Goal: Check status: Check status

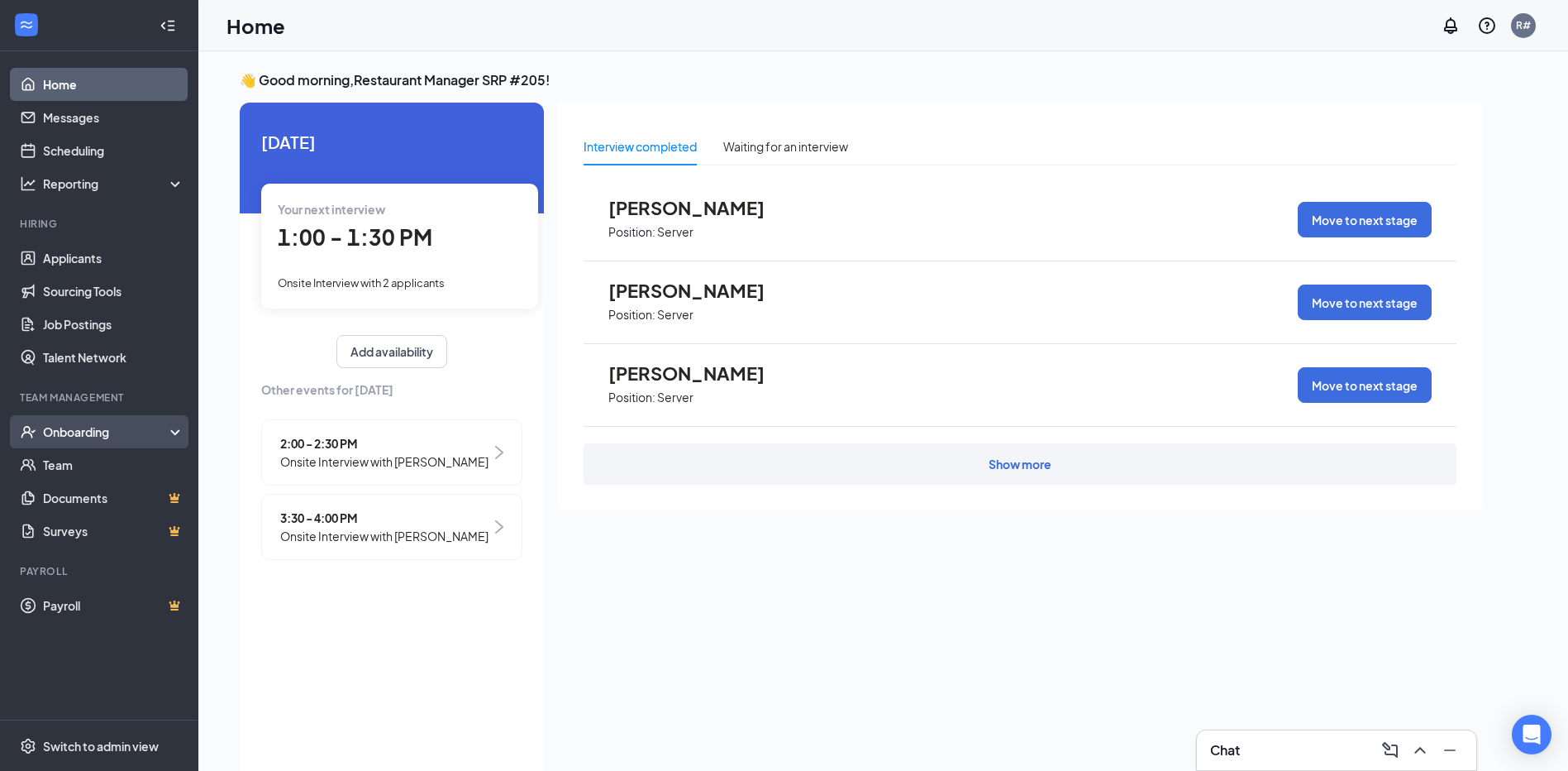
click at [66, 434] on div "Onboarding" at bounding box center [106, 432] width 127 height 17
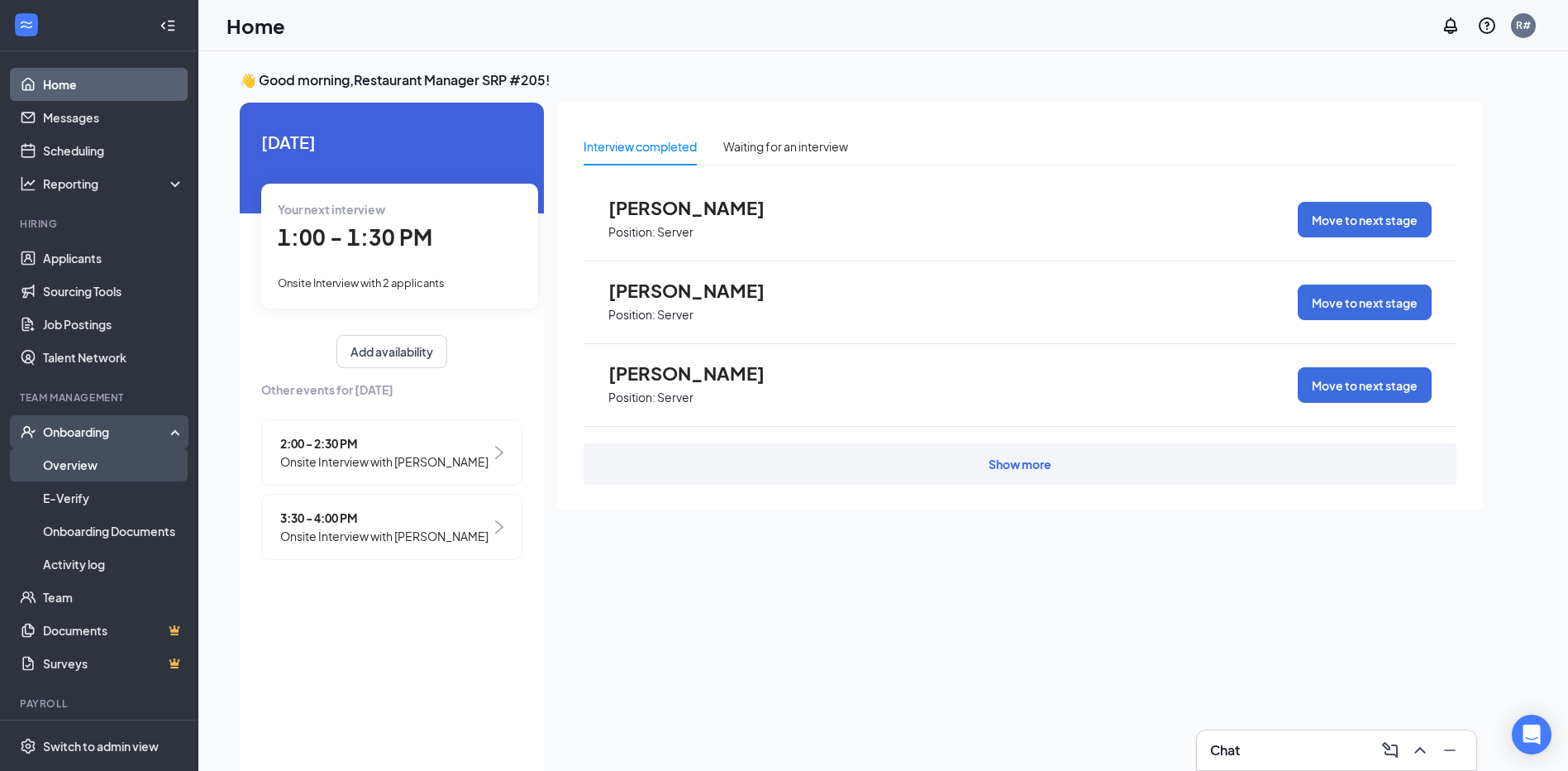
click at [59, 469] on link "Overview" at bounding box center [113, 465] width 141 height 33
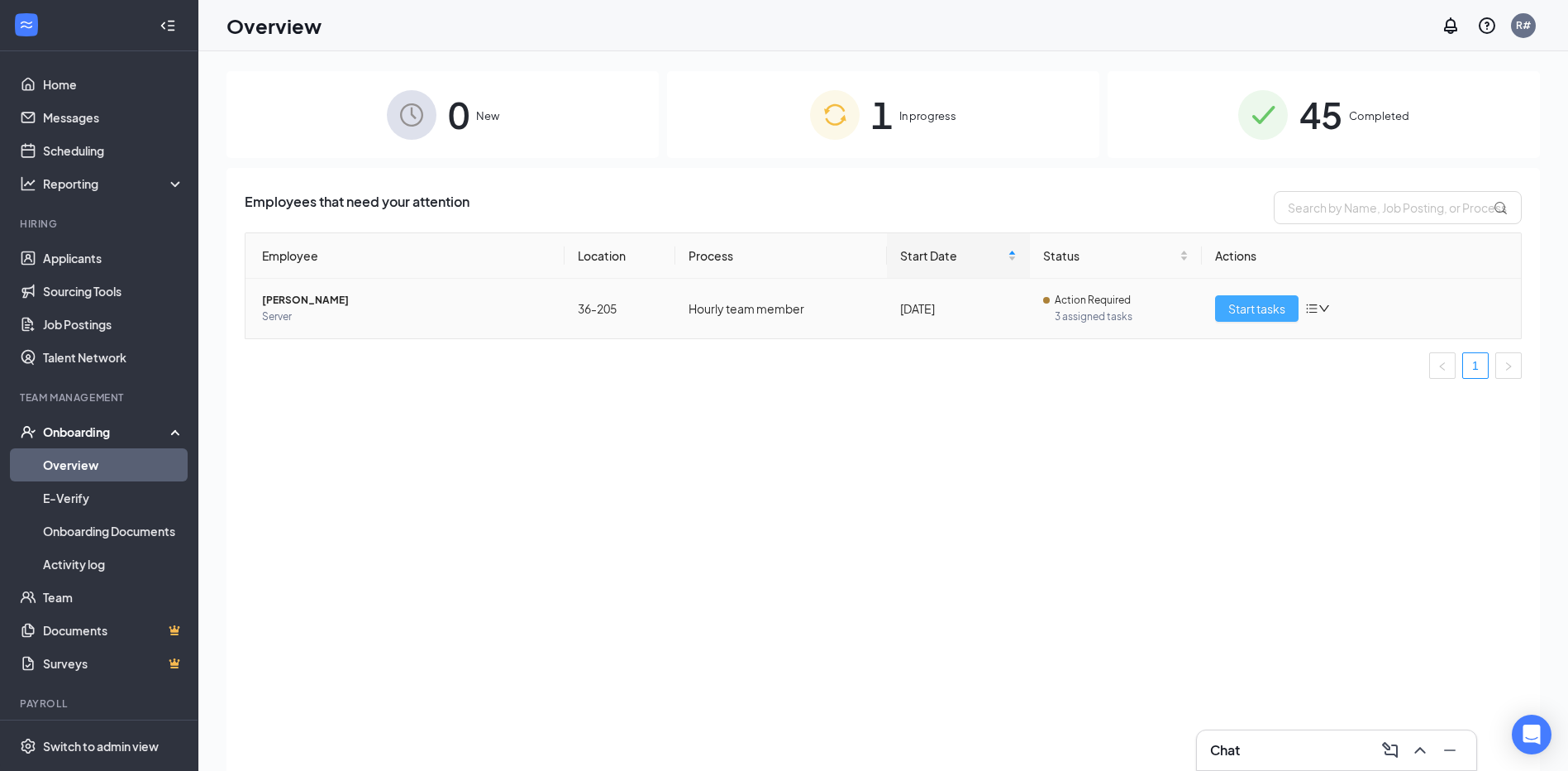
click at [1261, 310] on span "Start tasks" at bounding box center [1256, 308] width 57 height 19
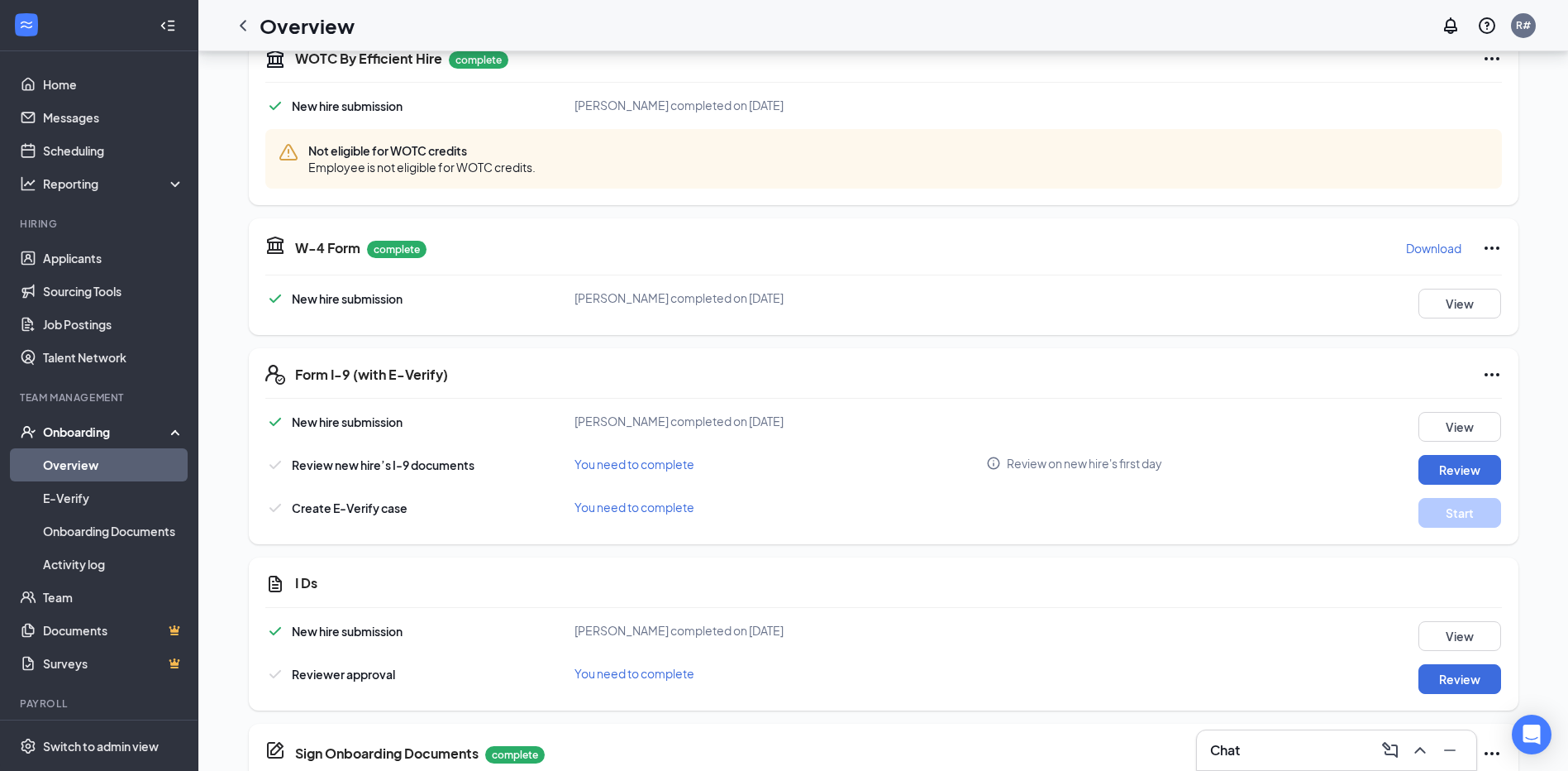
scroll to position [579, 0]
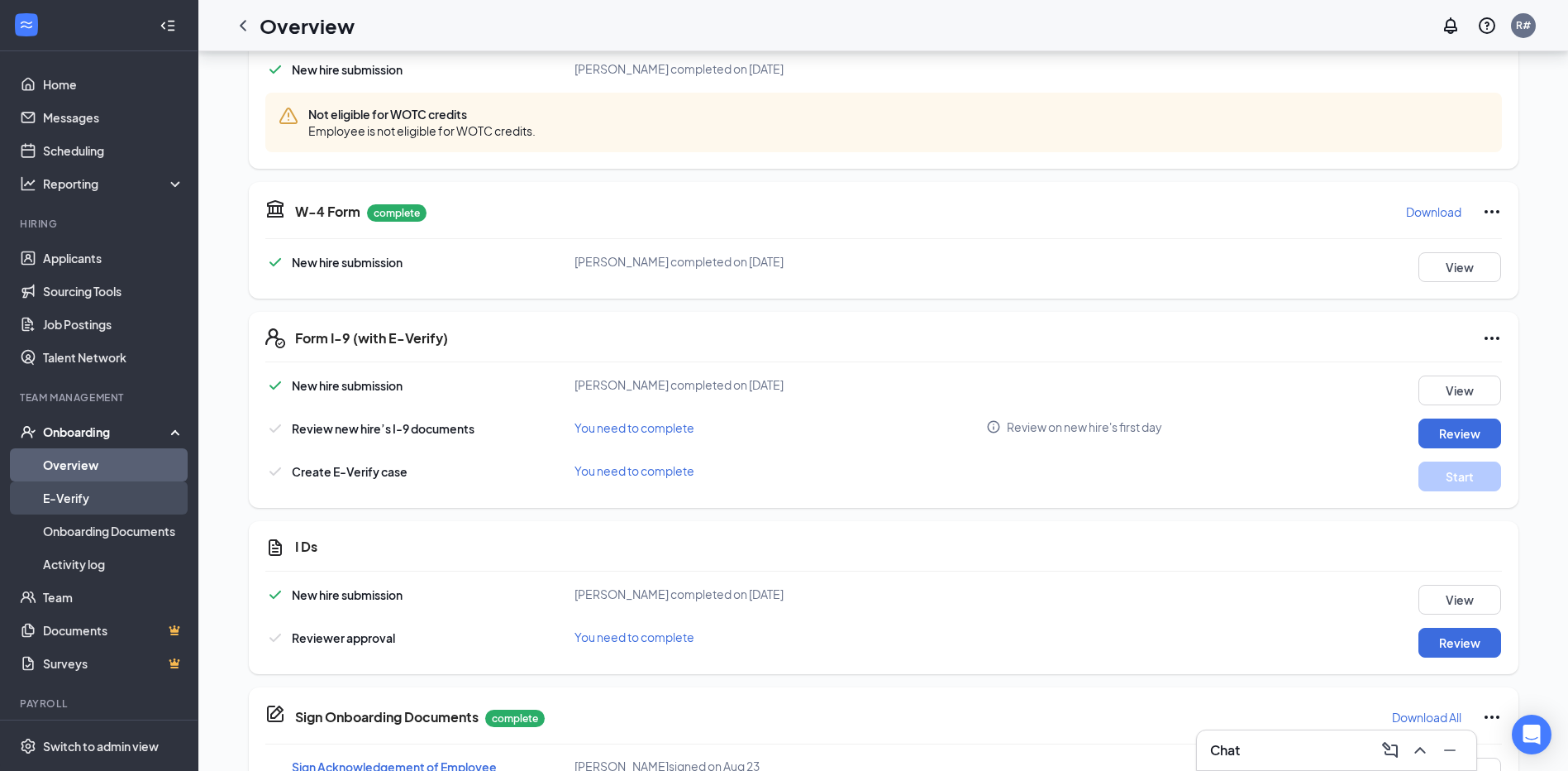
click at [94, 488] on link "E-Verify" at bounding box center [113, 498] width 141 height 33
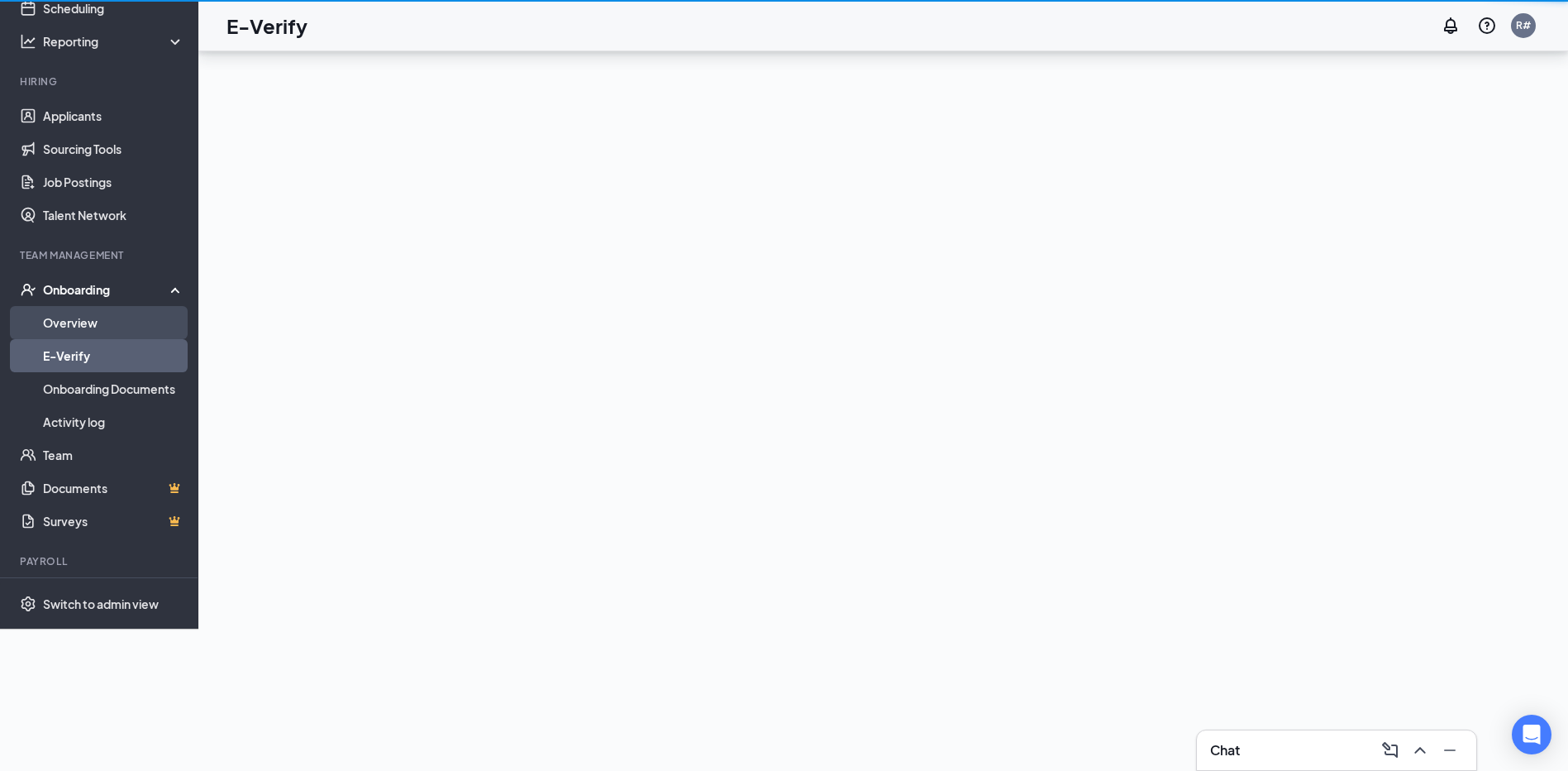
scroll to position [74, 0]
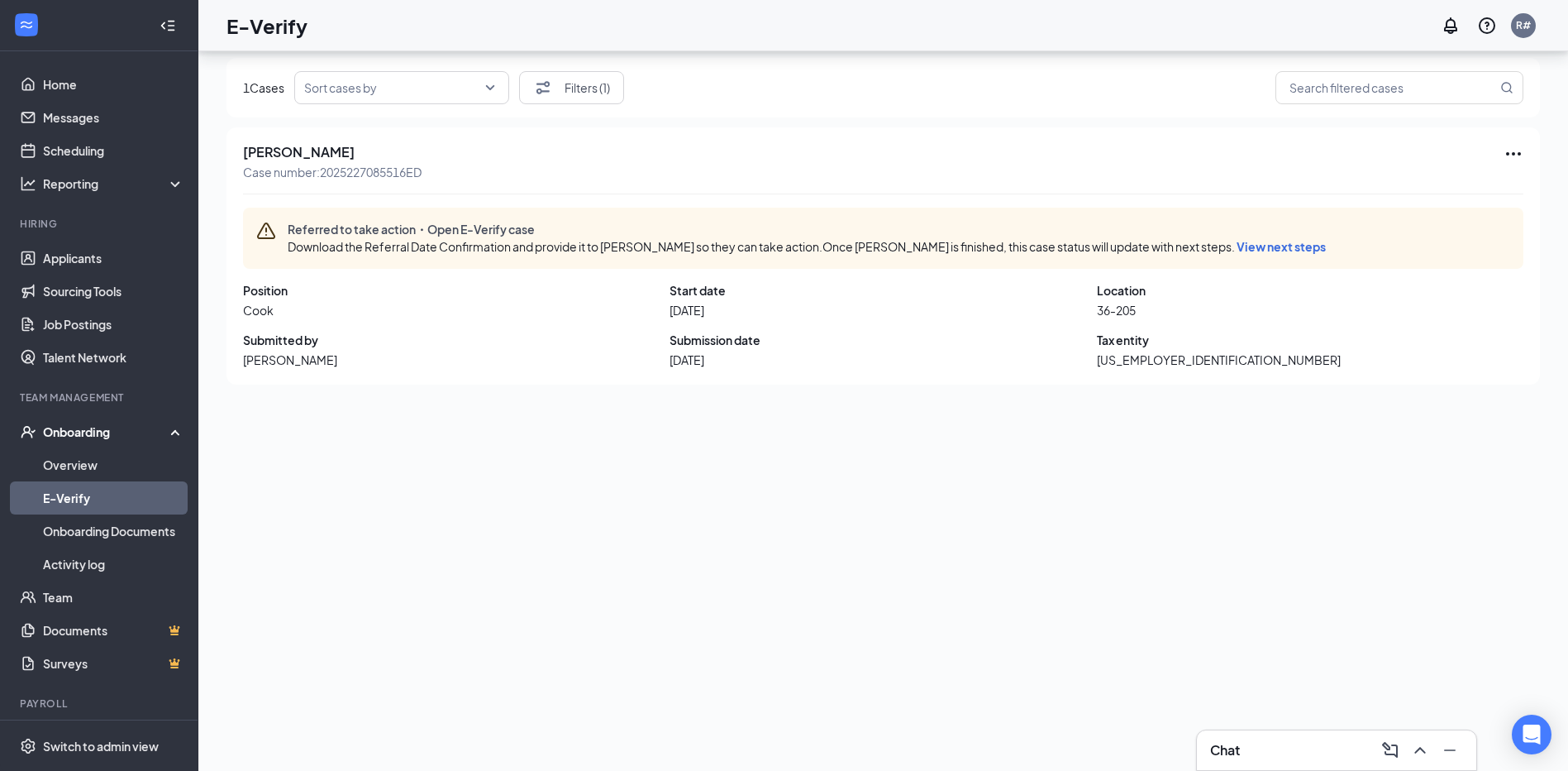
click at [1276, 743] on div "Chat" at bounding box center [1336, 750] width 253 height 26
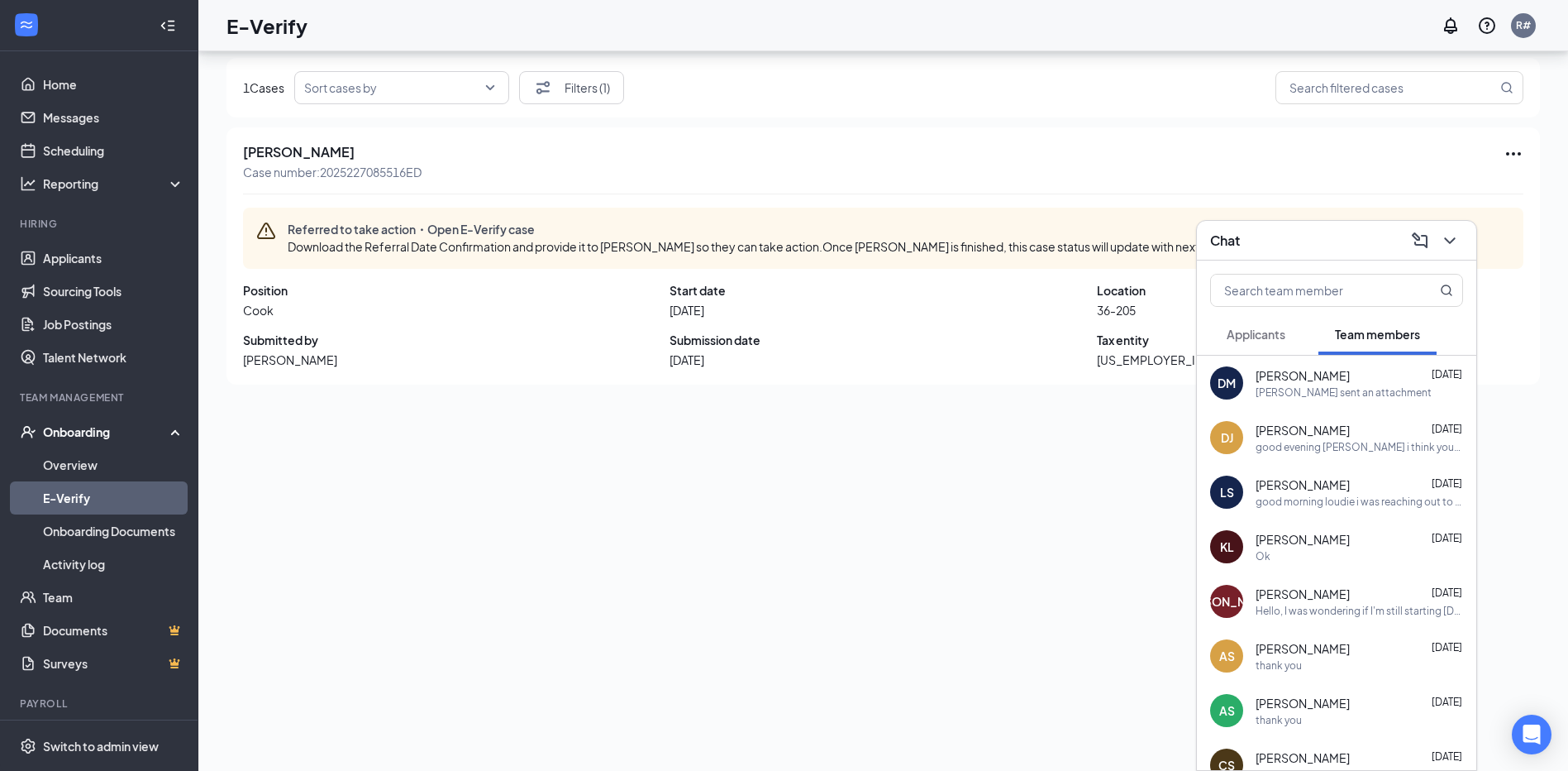
click at [1400, 386] on div "[PERSON_NAME] sent an attachment" at bounding box center [1358, 392] width 207 height 14
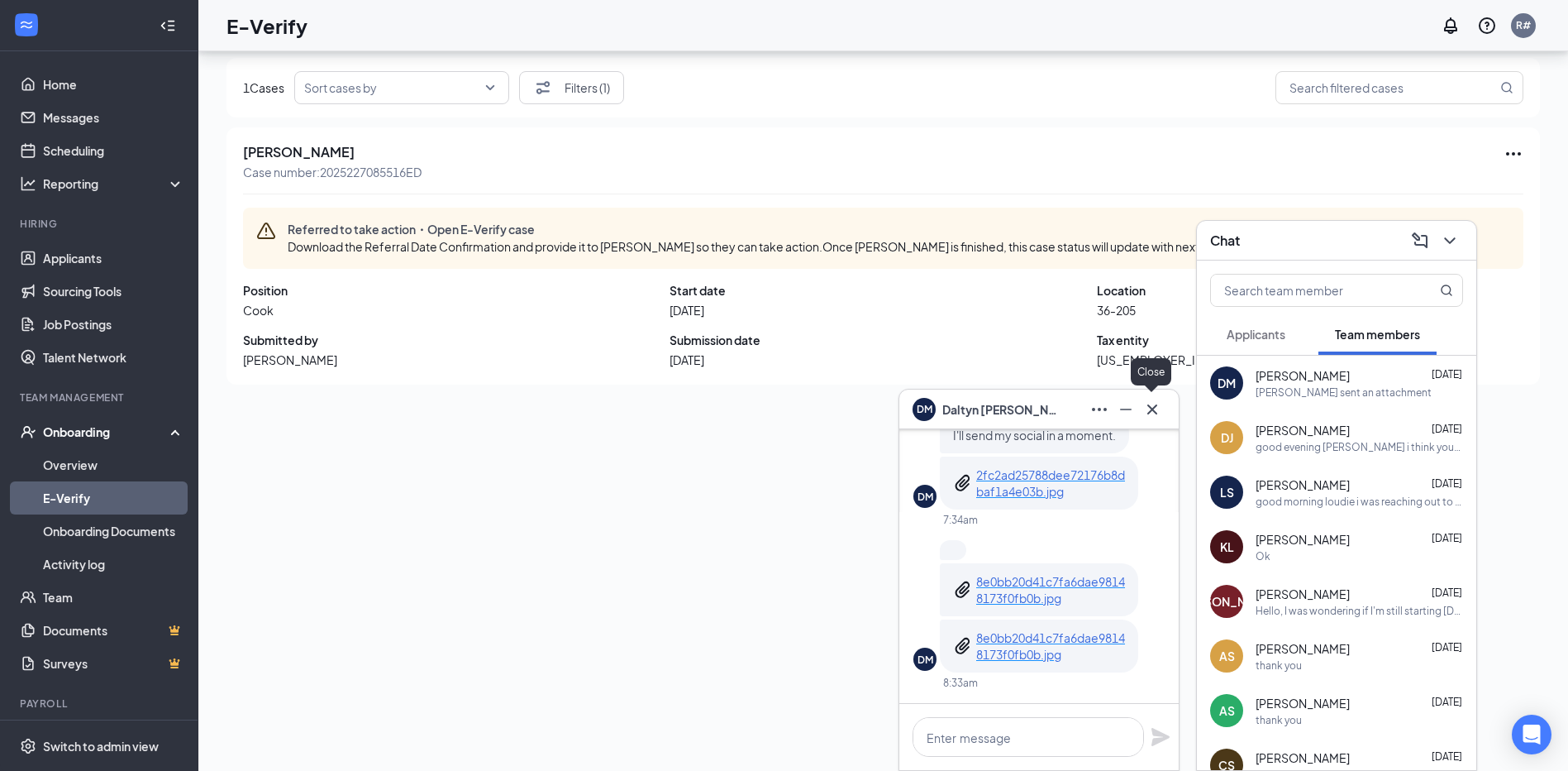
click at [1157, 407] on icon "Cross" at bounding box center [1151, 409] width 19 height 20
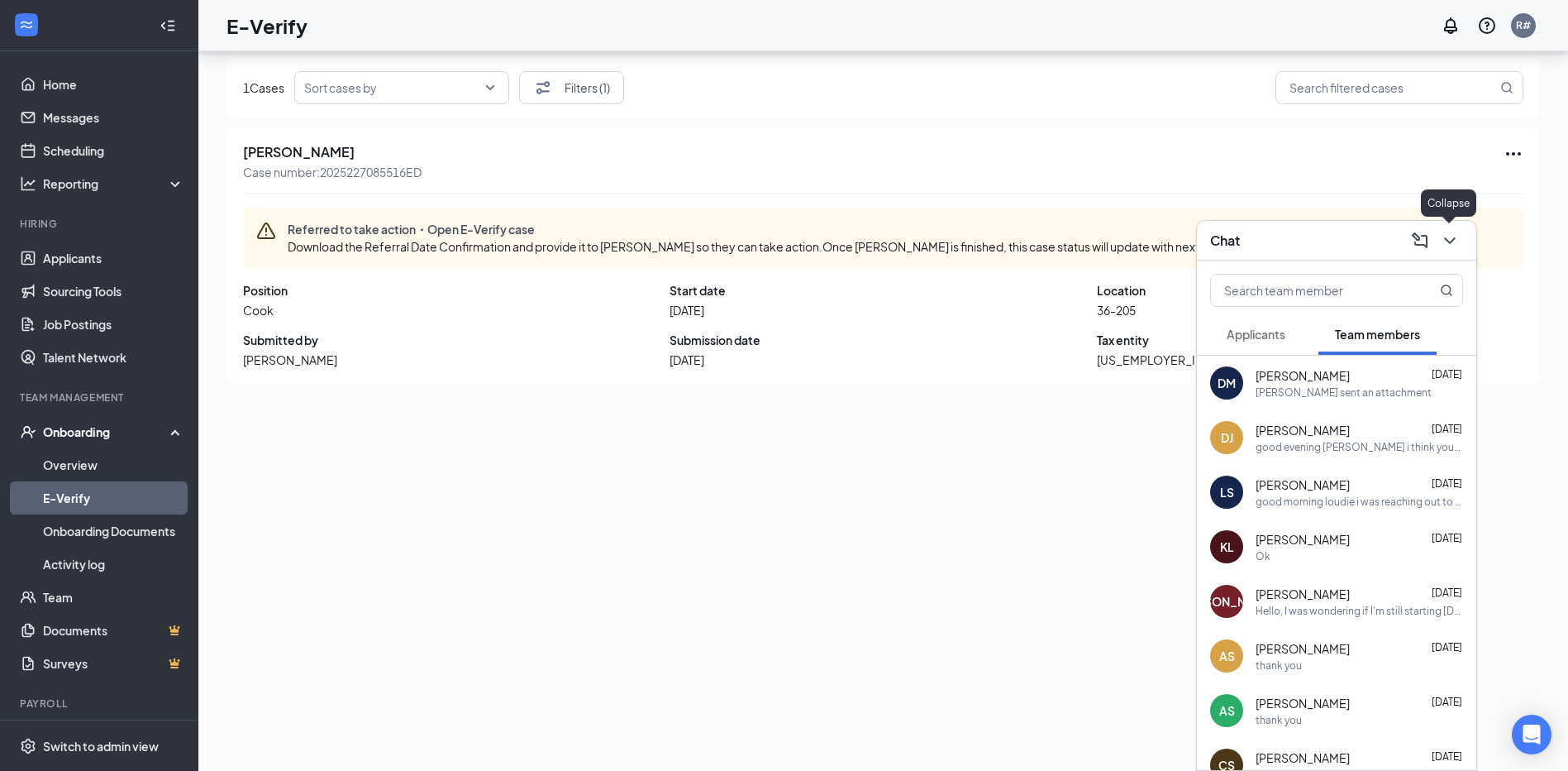
click at [1457, 249] on icon "ChevronDown" at bounding box center [1449, 240] width 19 height 20
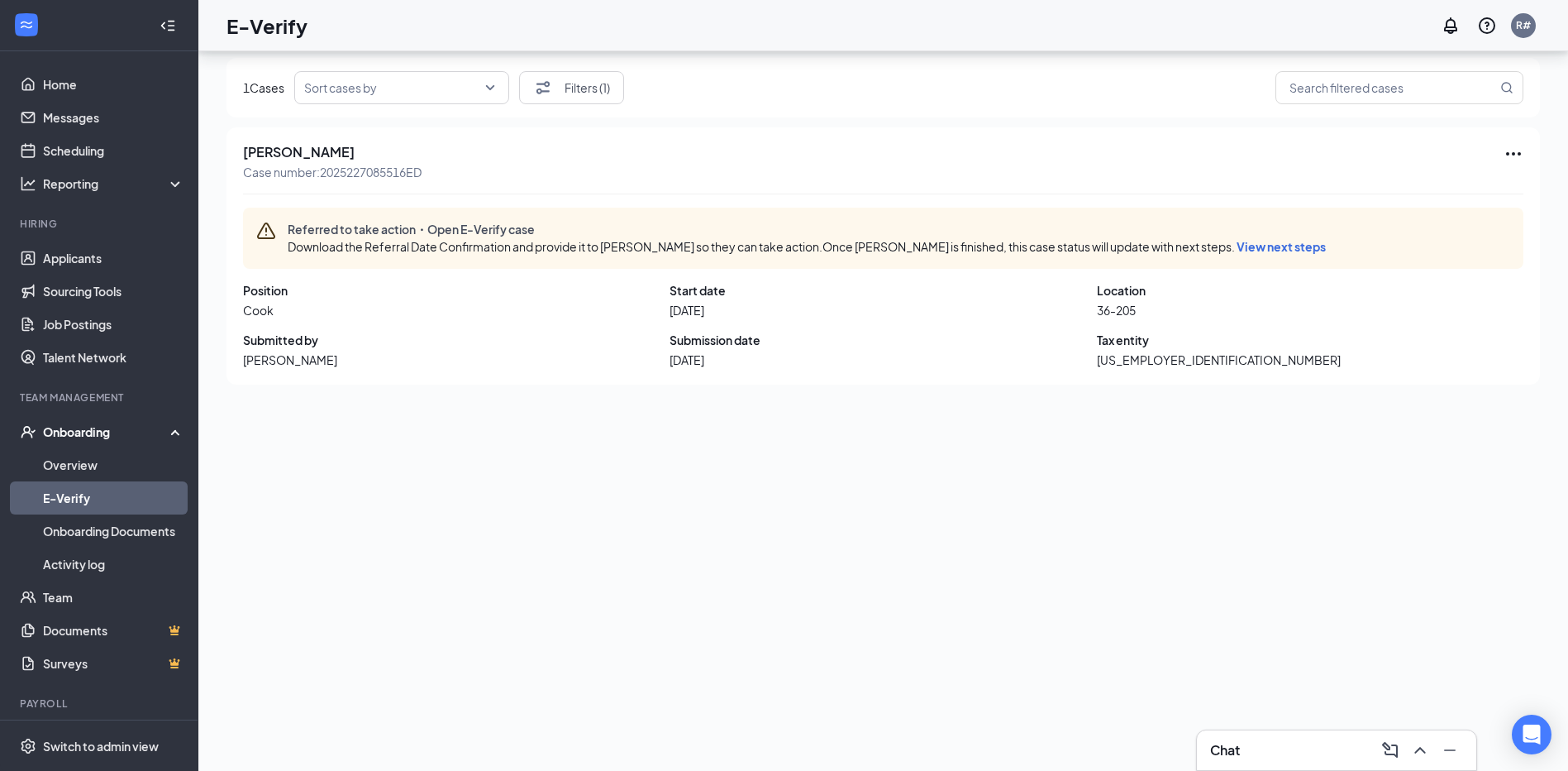
click at [1276, 247] on span "View next steps" at bounding box center [1281, 246] width 89 height 15
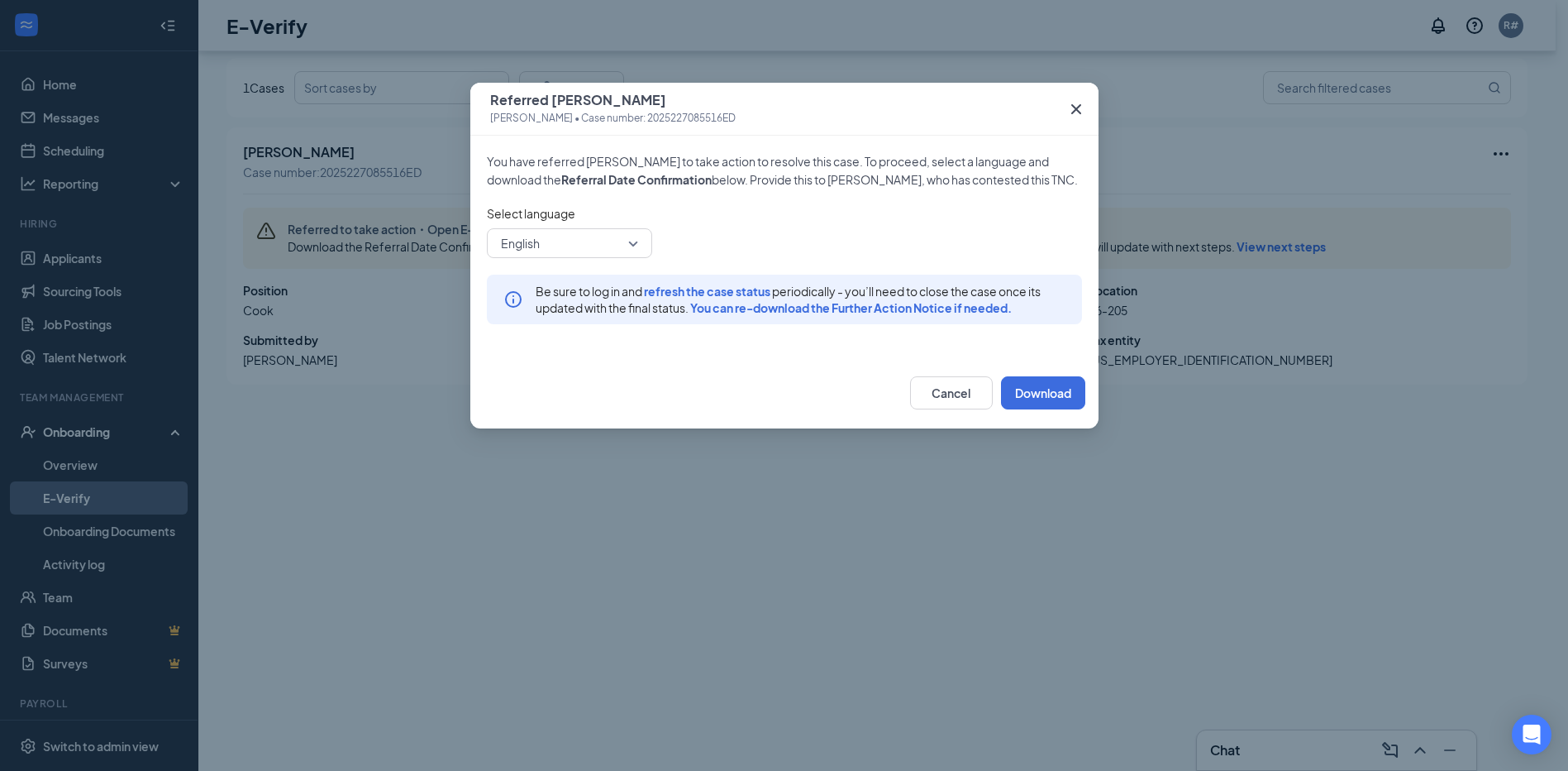
click at [693, 291] on span "refresh the case status" at bounding box center [707, 291] width 126 height 15
click at [771, 307] on span "You can re-download the Further Action Notice if needed." at bounding box center [850, 307] width 321 height 15
click at [1030, 386] on button "Download" at bounding box center [1043, 393] width 84 height 33
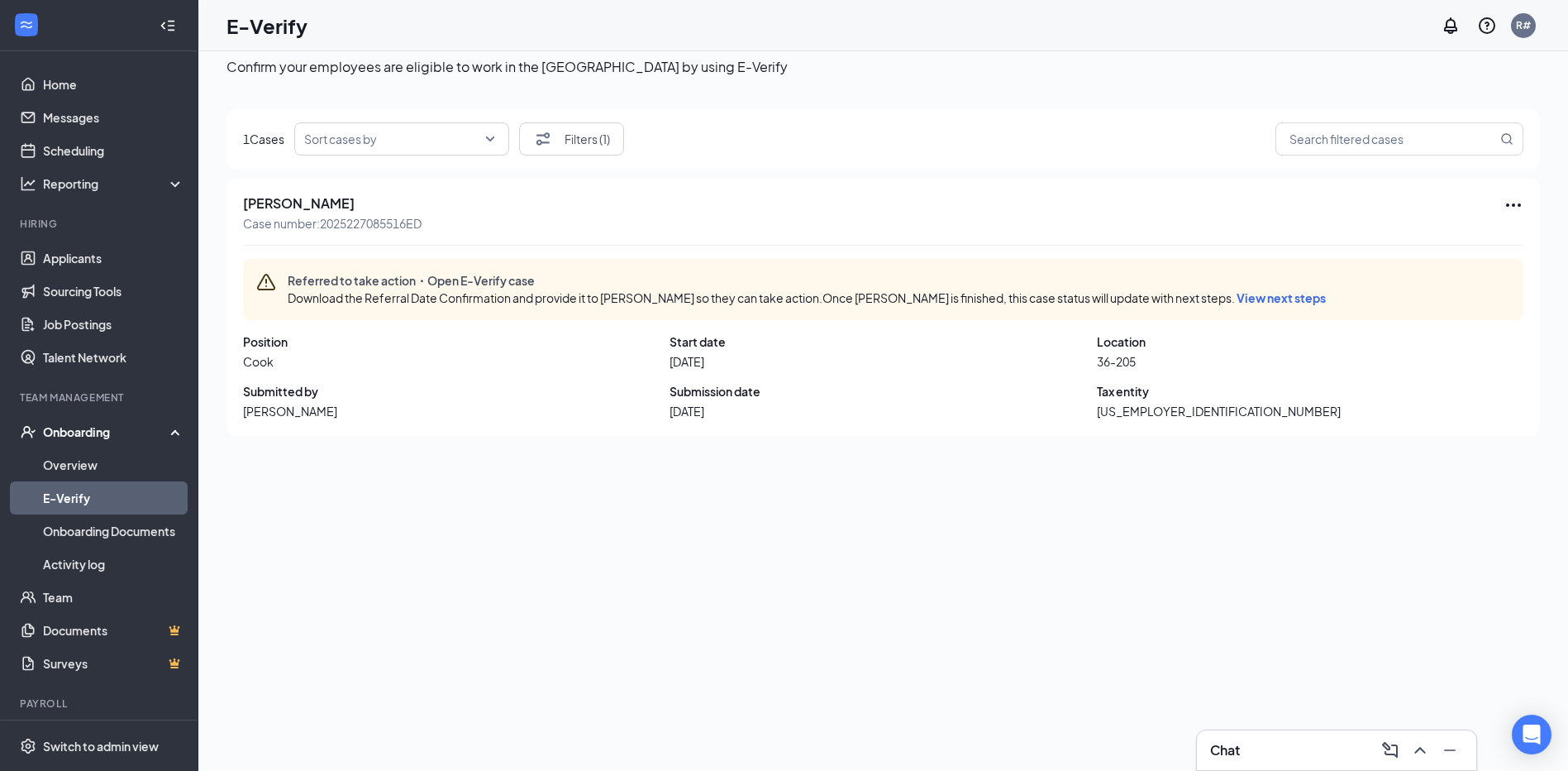
scroll to position [0, 0]
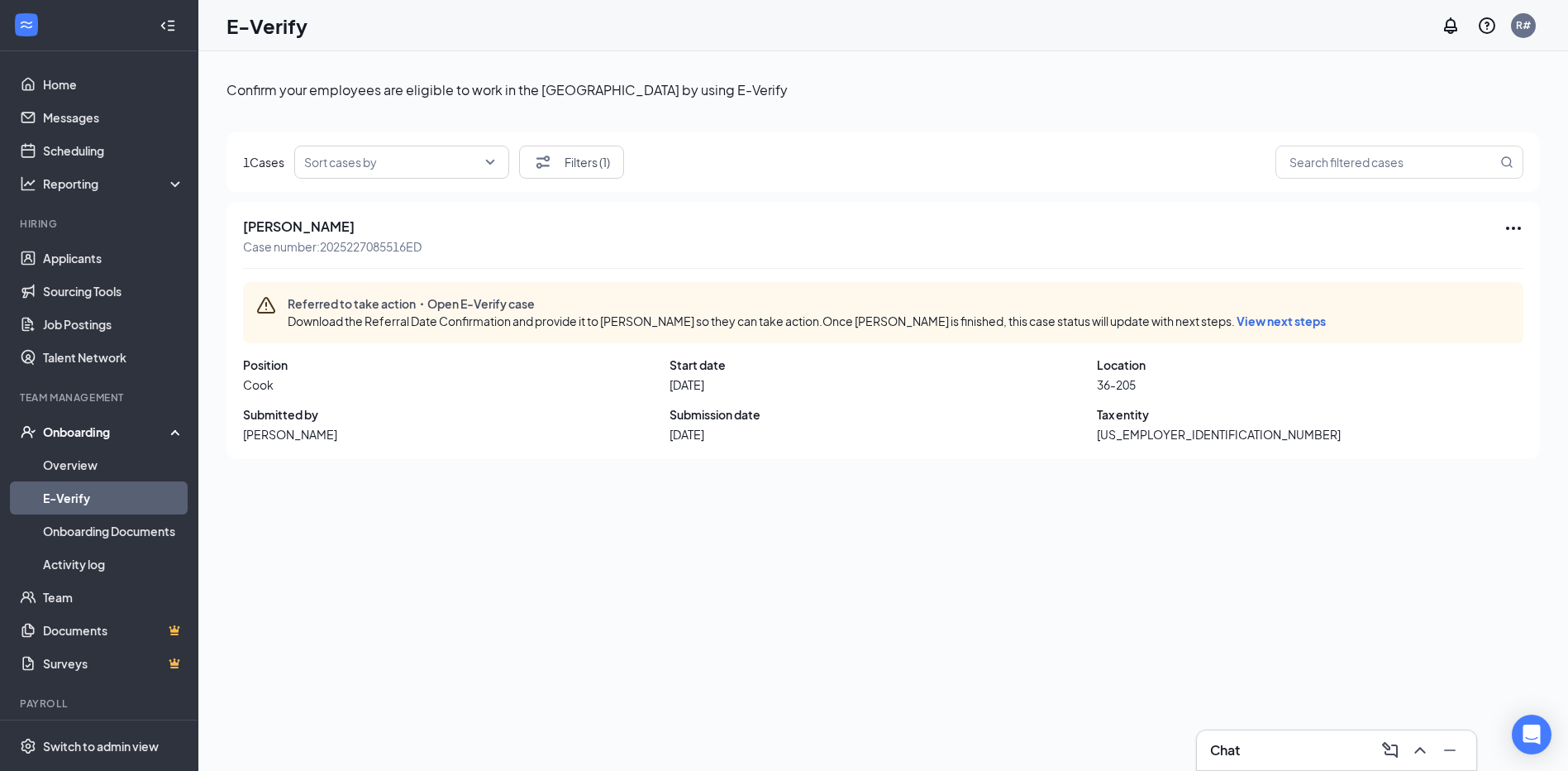
click at [1237, 327] on span "View next steps" at bounding box center [1281, 320] width 89 height 15
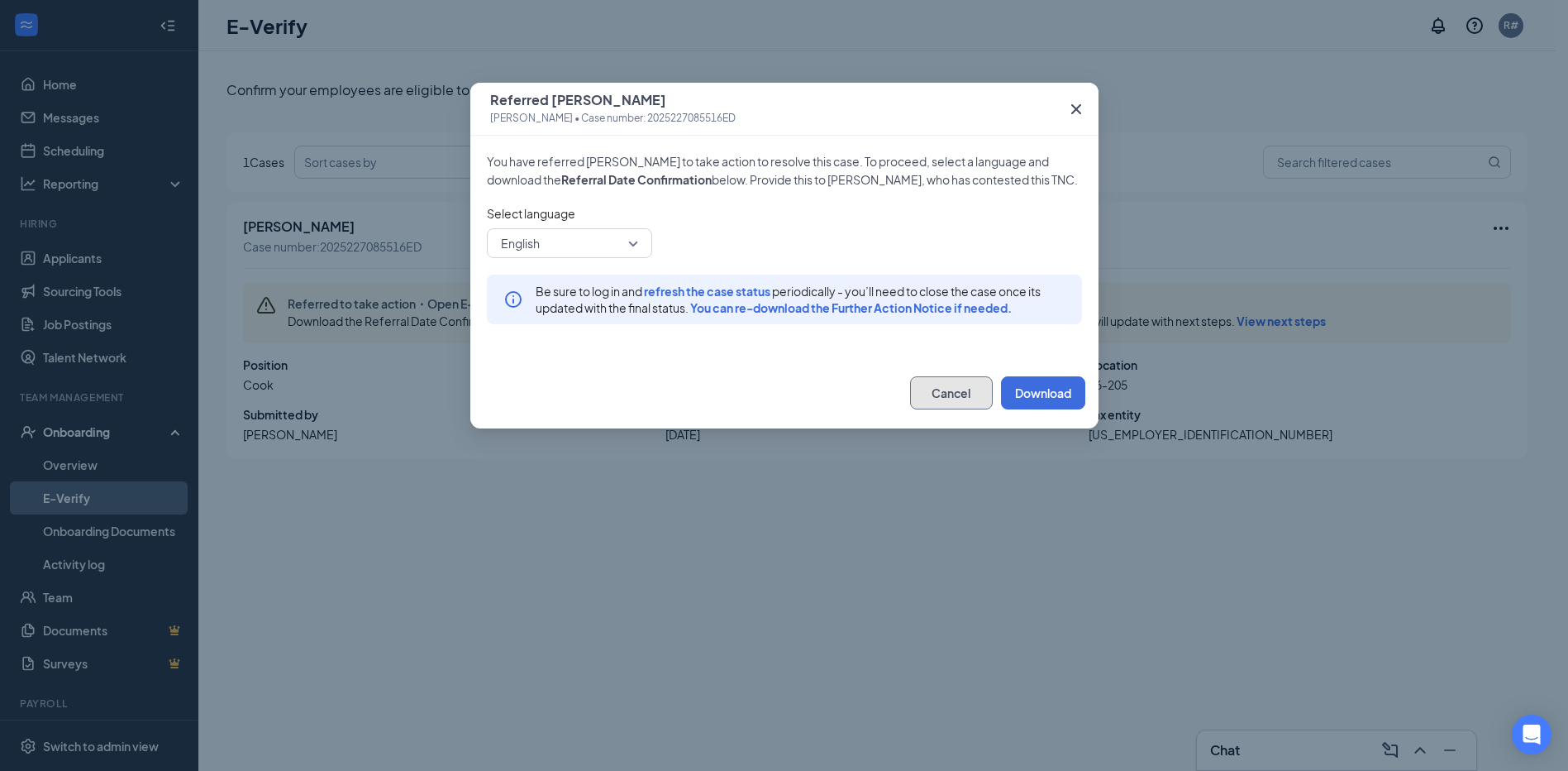
click at [984, 390] on button "Cancel" at bounding box center [951, 393] width 83 height 33
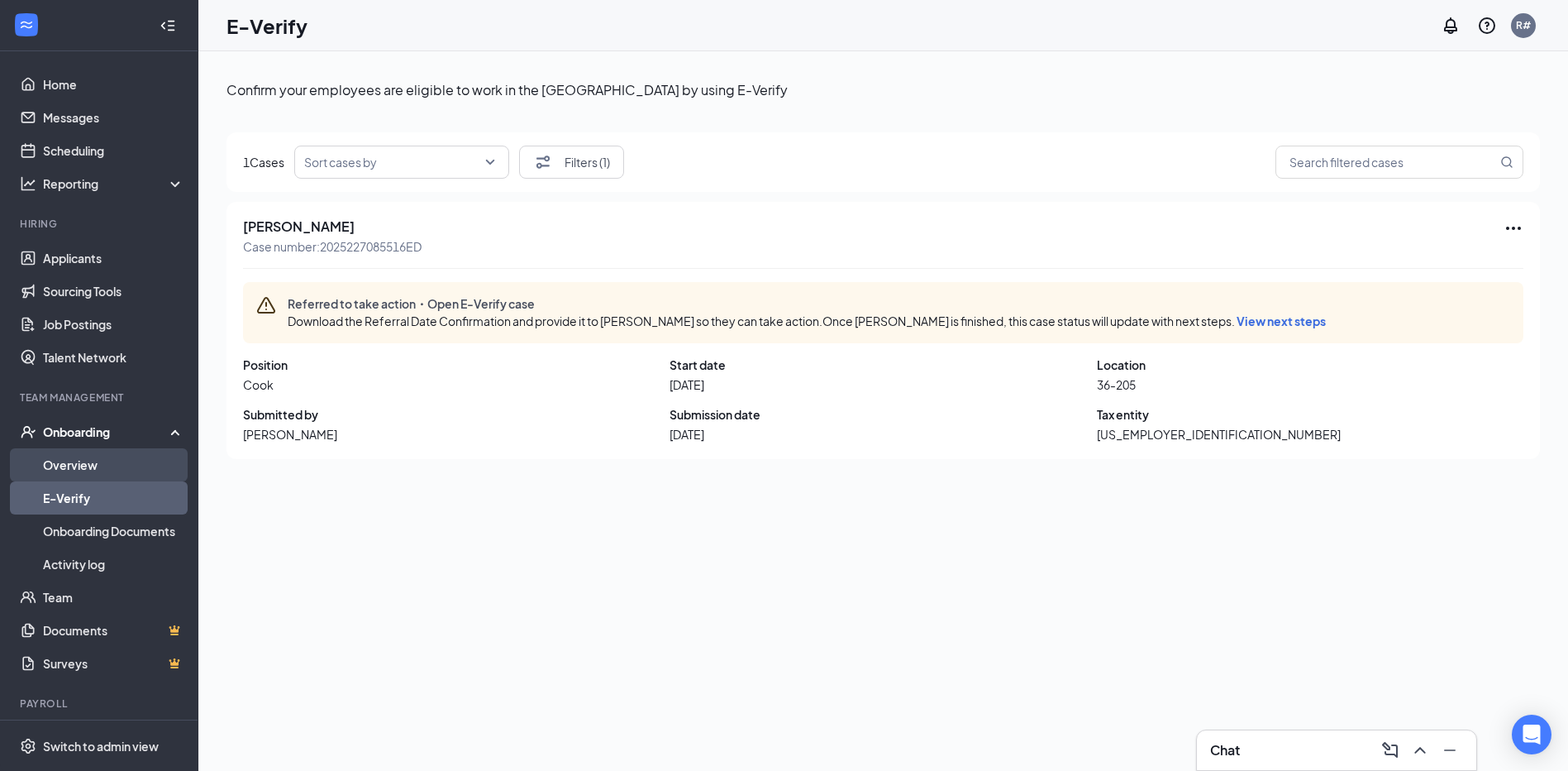
click at [101, 464] on link "Overview" at bounding box center [113, 465] width 141 height 33
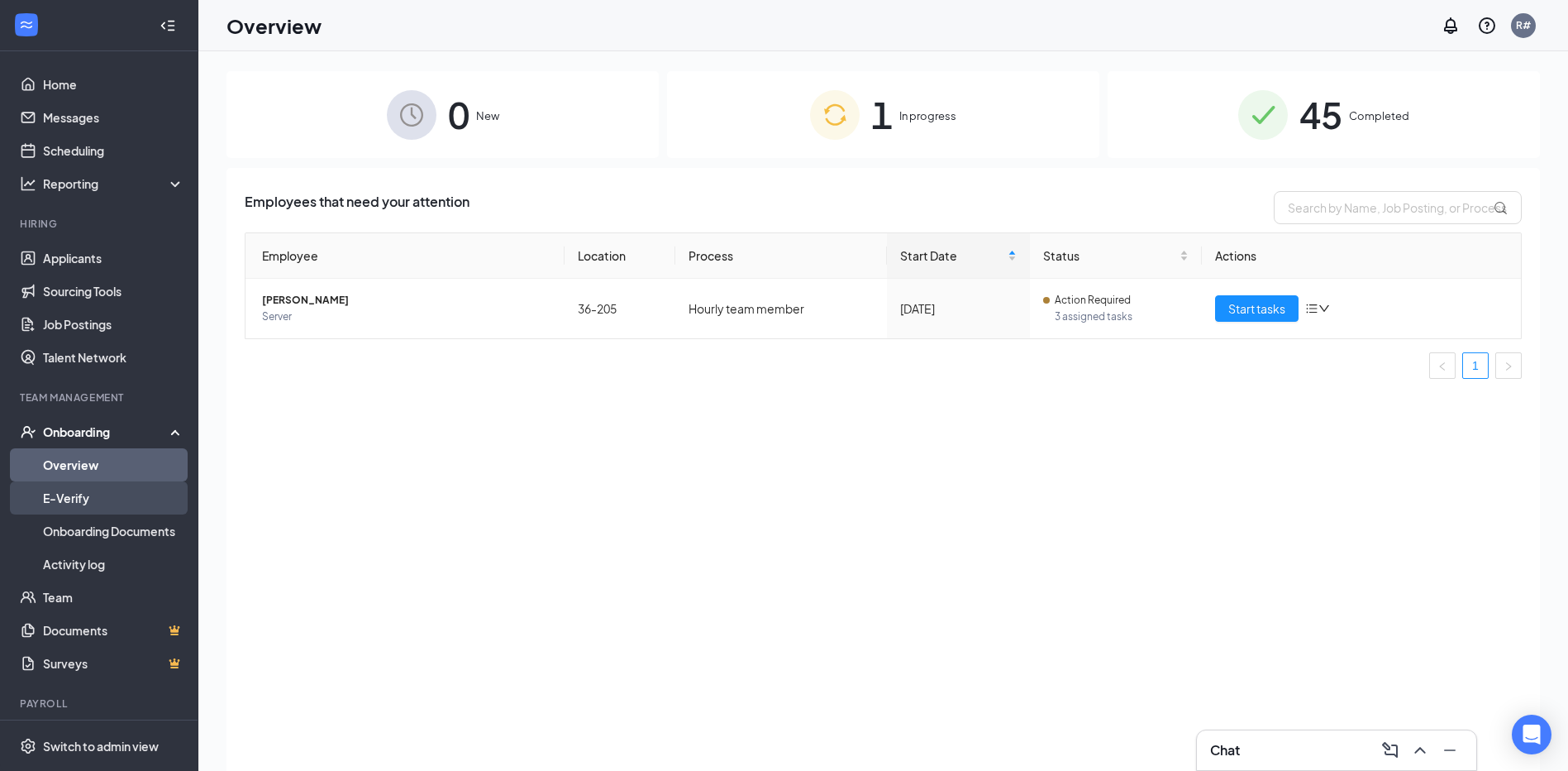
click at [101, 510] on link "E-Verify" at bounding box center [113, 498] width 141 height 33
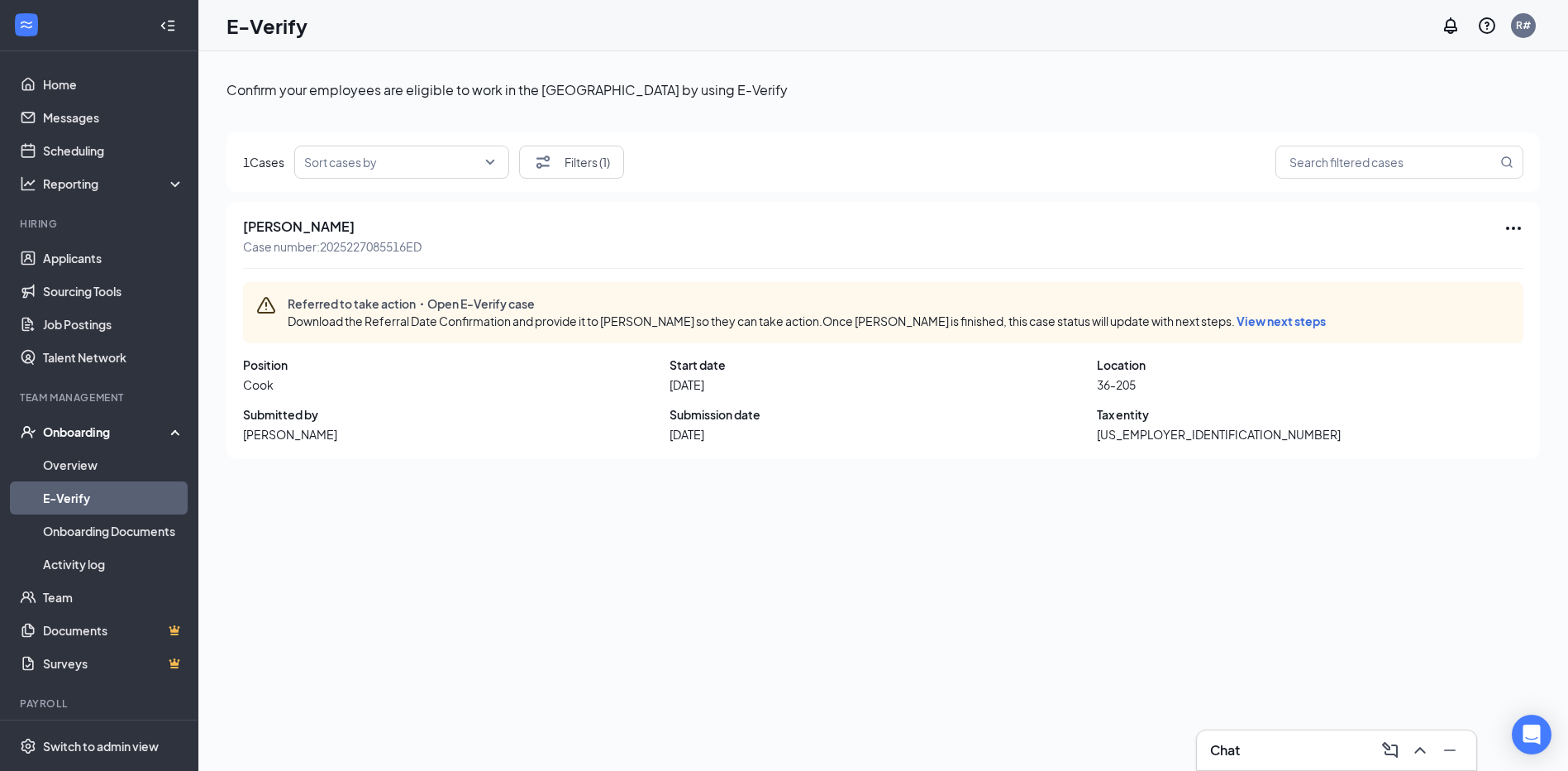
click at [1508, 230] on icon "Ellipses" at bounding box center [1513, 229] width 15 height 4
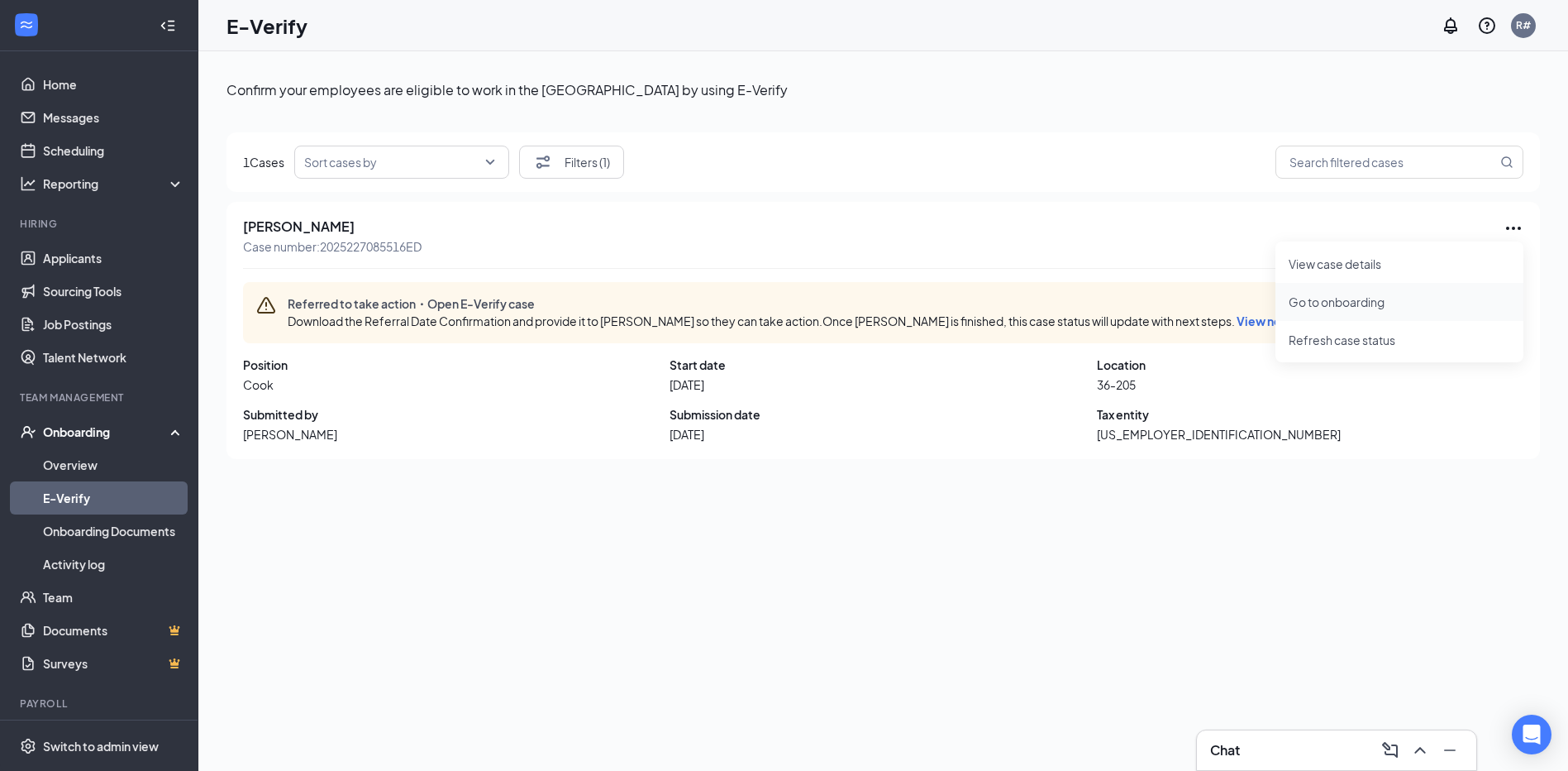
click at [1334, 300] on span "Go to onboarding" at bounding box center [1399, 302] width 222 height 19
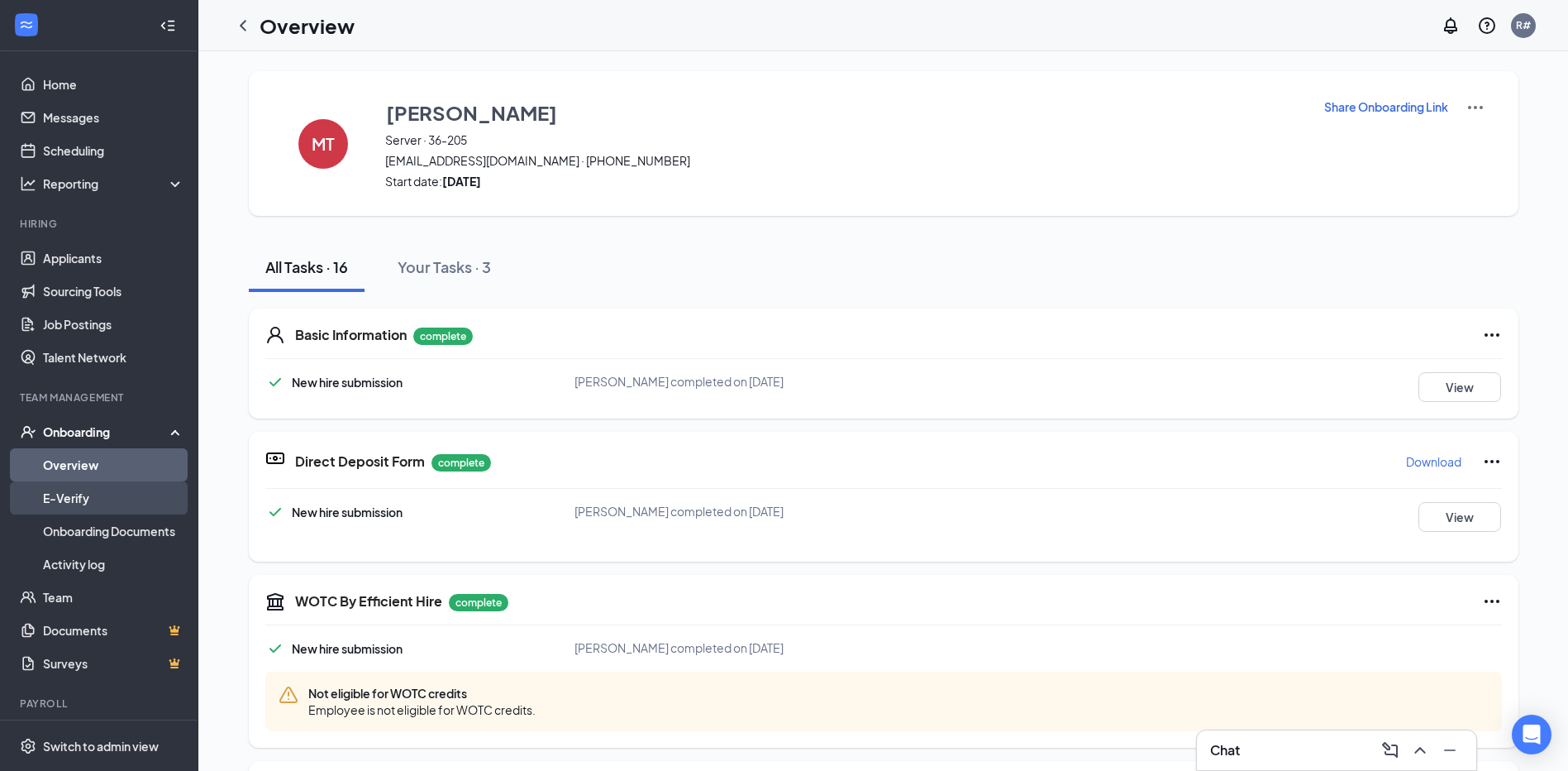
click at [71, 496] on link "E-Verify" at bounding box center [113, 498] width 141 height 33
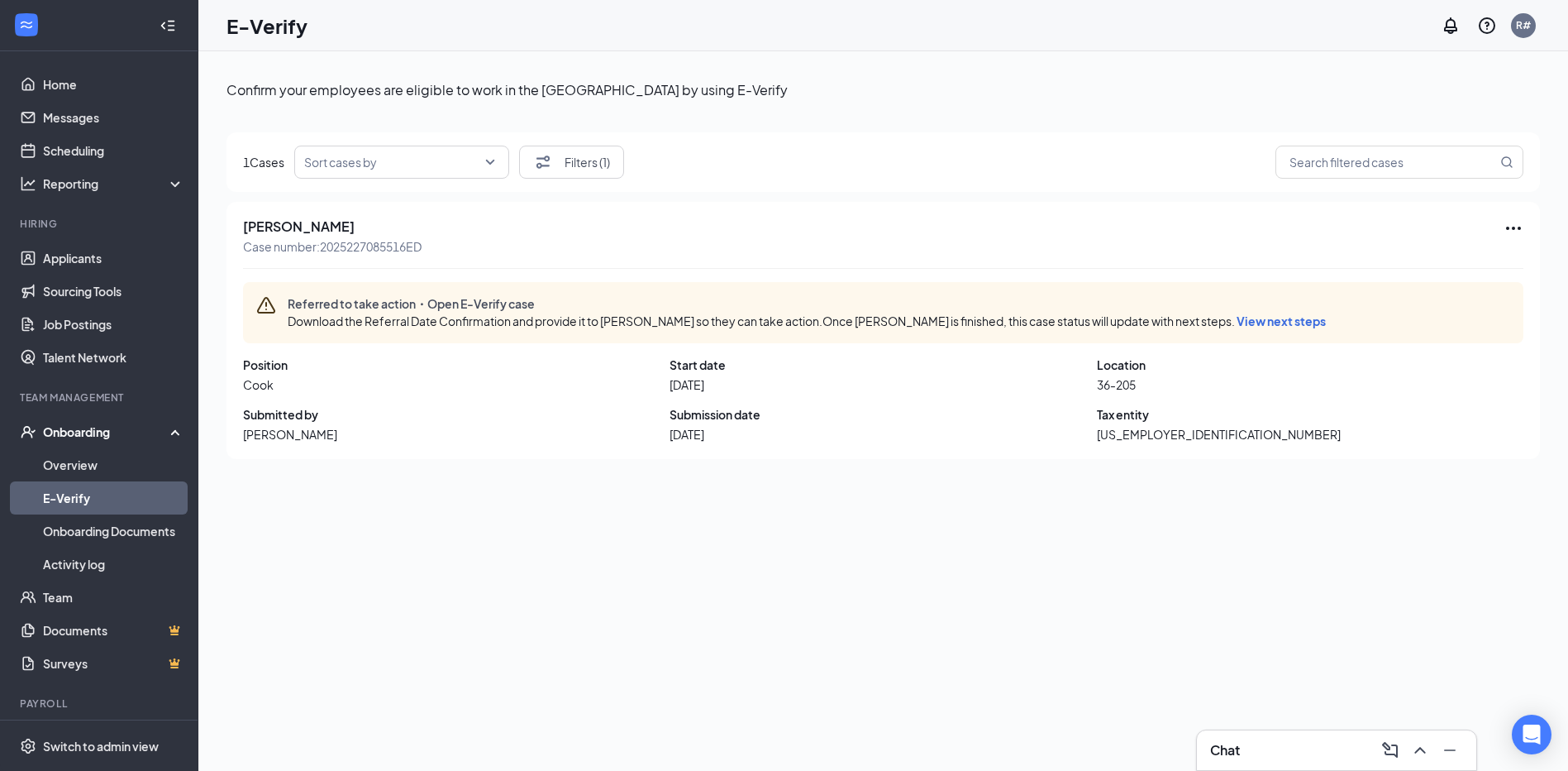
click at [1510, 224] on icon "Ellipses" at bounding box center [1513, 228] width 19 height 20
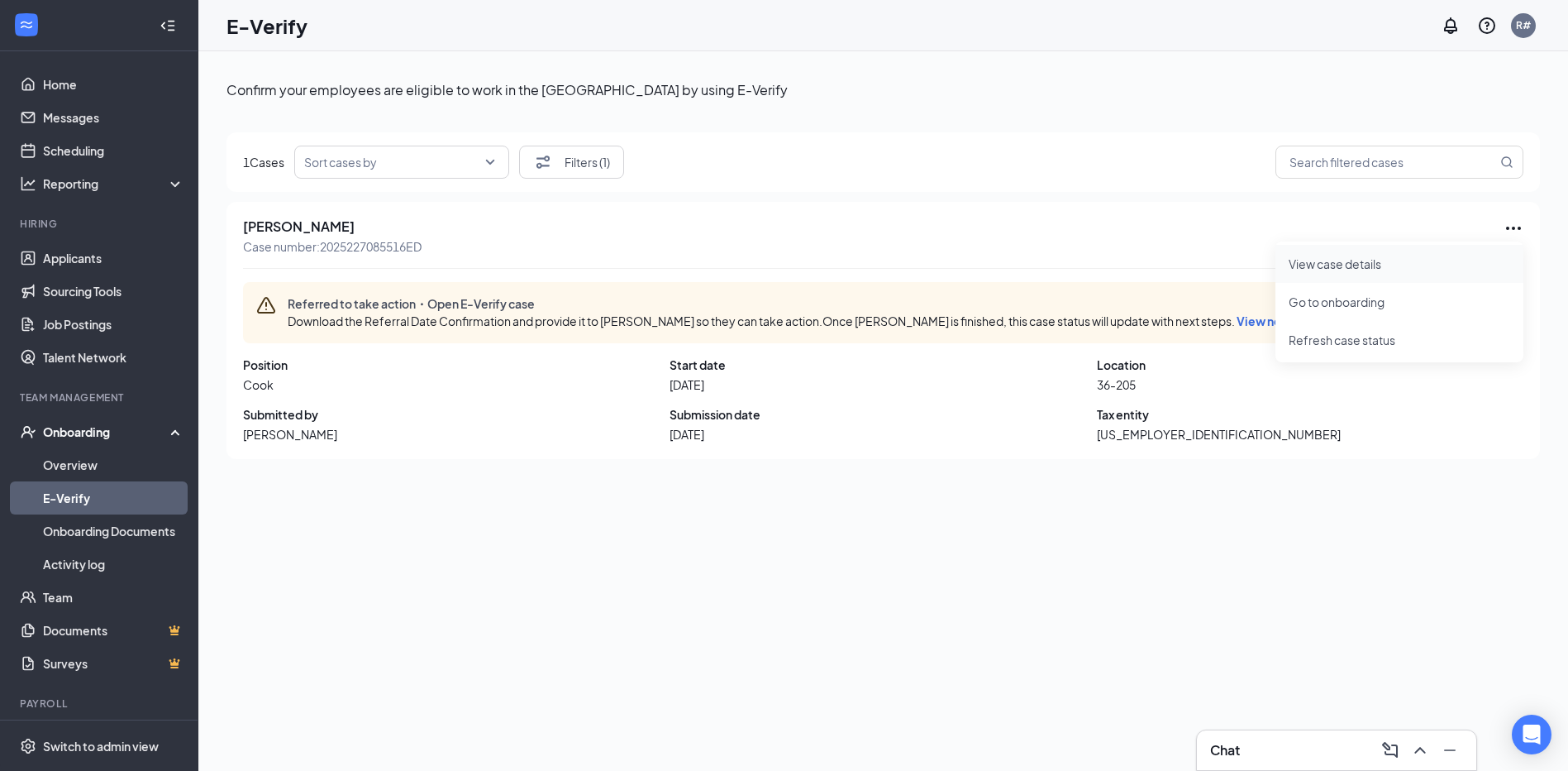
click at [1344, 260] on span "View case details" at bounding box center [1399, 264] width 222 height 19
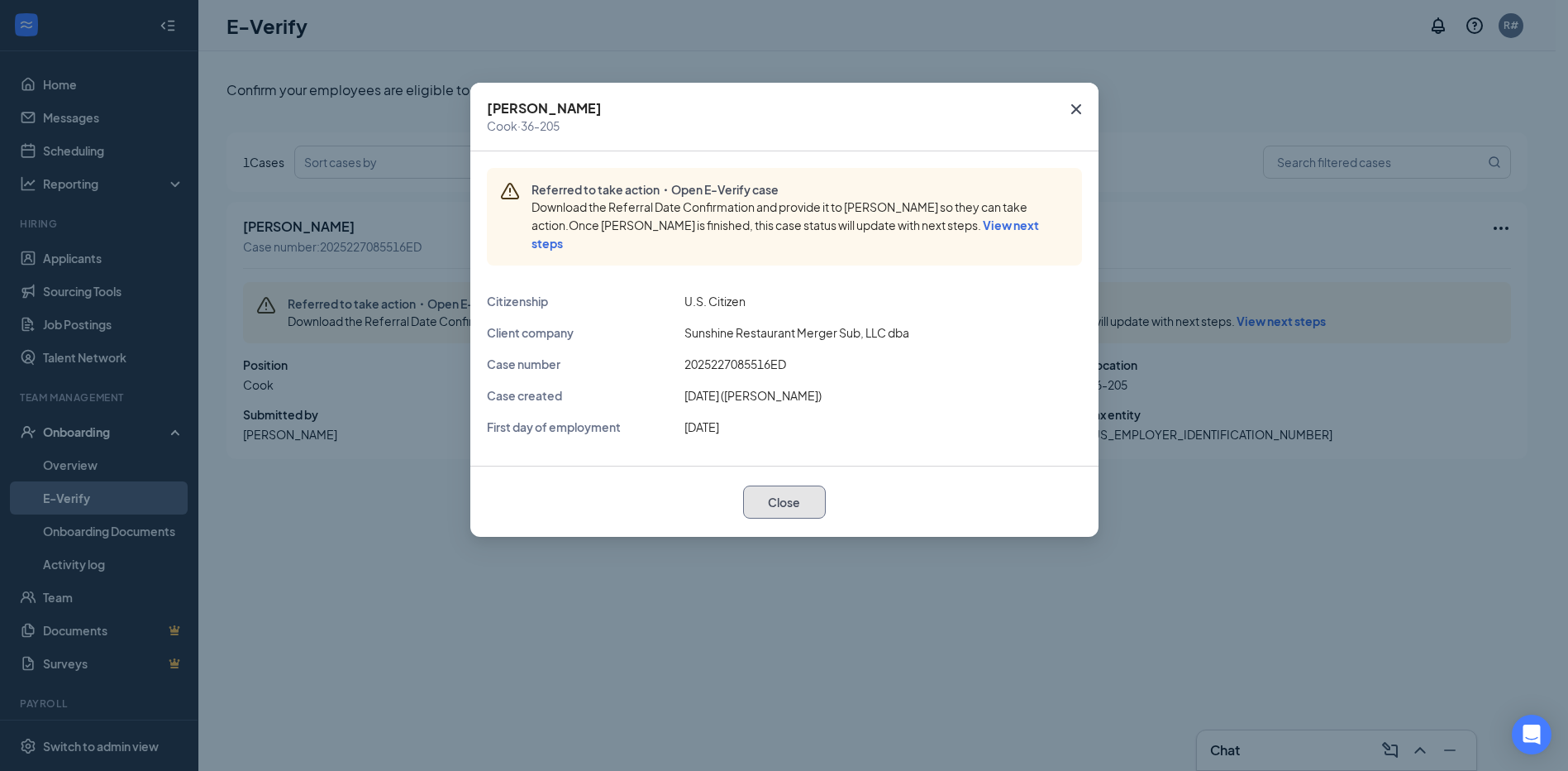
click at [792, 509] on button "Close" at bounding box center [784, 503] width 83 height 33
